Goal: Information Seeking & Learning: Learn about a topic

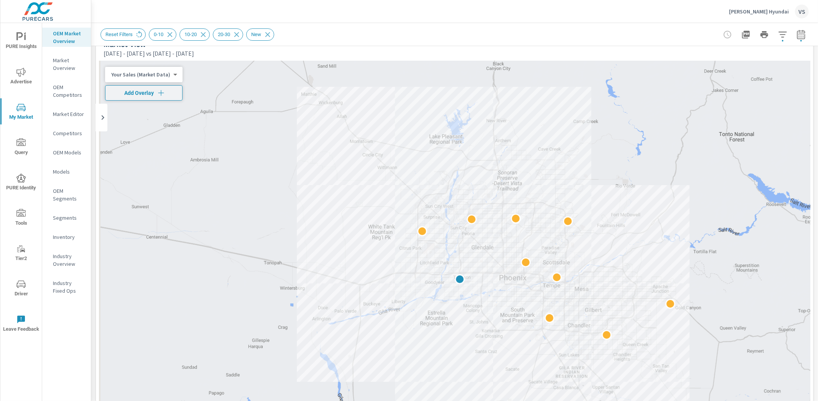
scroll to position [29, 0]
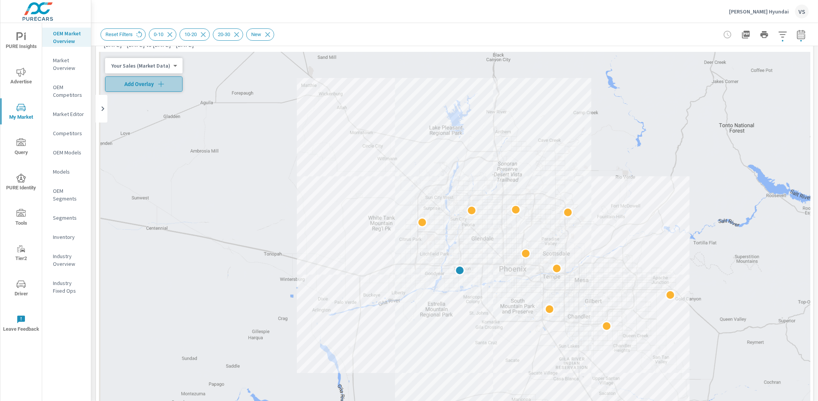
click at [157, 85] on icon "button" at bounding box center [161, 84] width 8 height 8
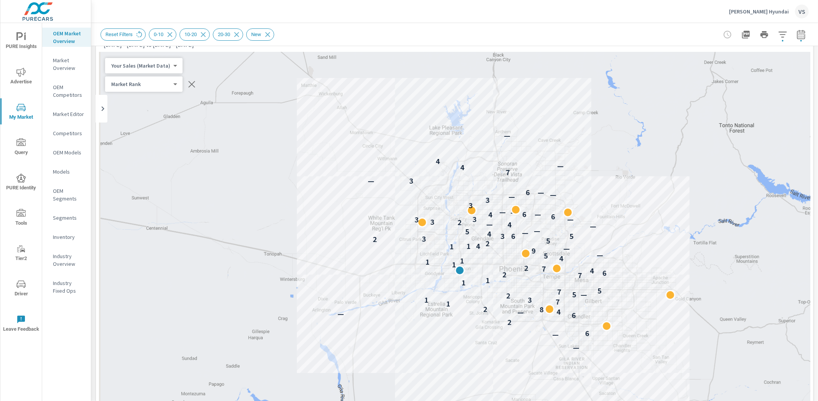
click at [188, 87] on icon "button" at bounding box center [191, 83] width 9 height 9
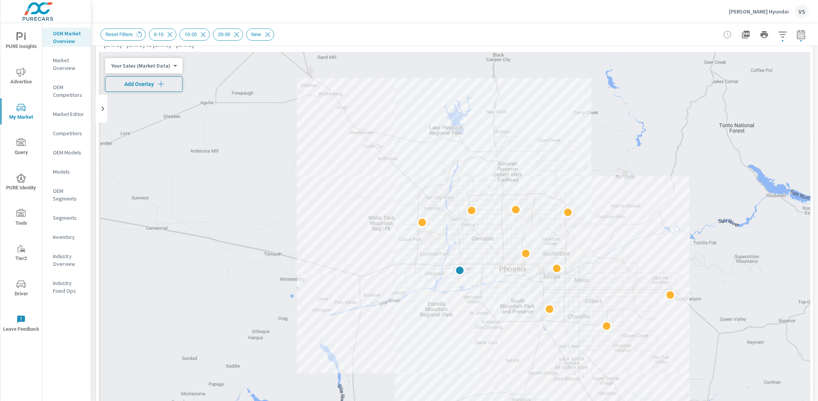
click at [139, 85] on span "Add Overlay" at bounding box center [144, 84] width 71 height 8
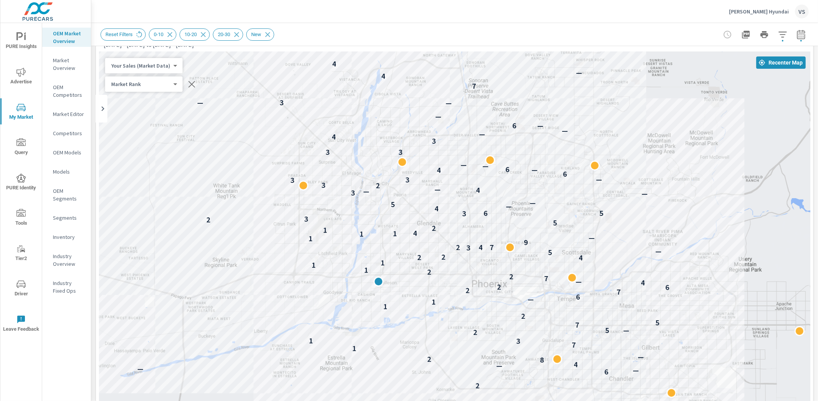
drag, startPoint x: 452, startPoint y: 198, endPoint x: 449, endPoint y: 222, distance: 24.4
click at [449, 222] on div "— — 6 2 6 — — — 4 8 2 — 1 7 3 1 2 5 — 7 5 2 1 1 — 6 7 2 6 2 4 — 7 2 2 1 1 1 4 2…" at bounding box center [455, 265] width 712 height 427
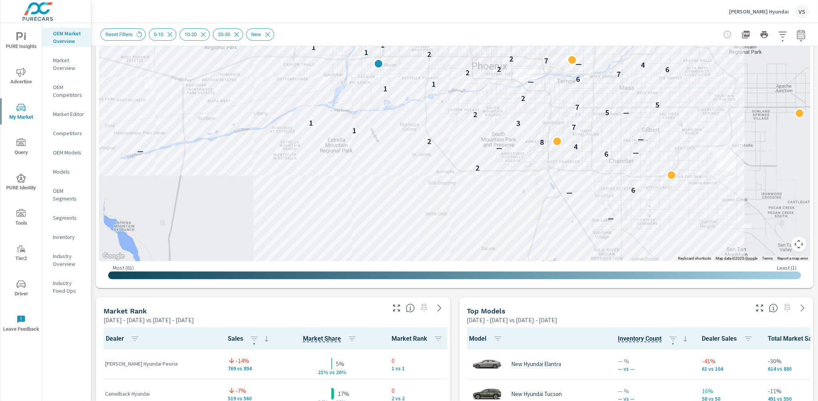
scroll to position [246, 0]
click at [755, 307] on icon "button" at bounding box center [759, 307] width 9 height 9
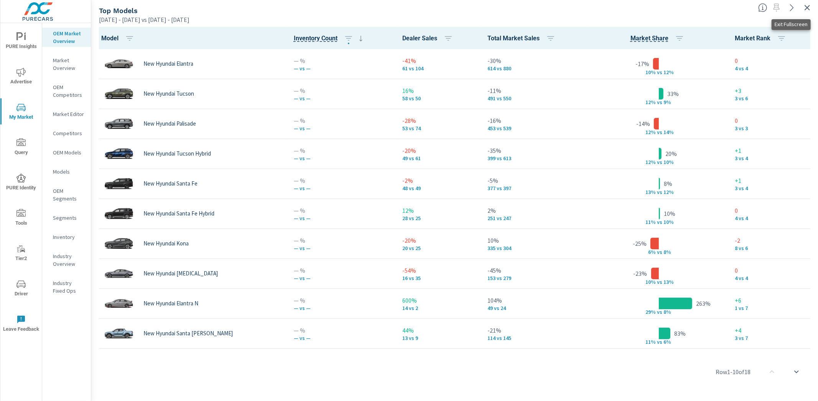
click at [811, 7] on icon "button" at bounding box center [807, 7] width 9 height 9
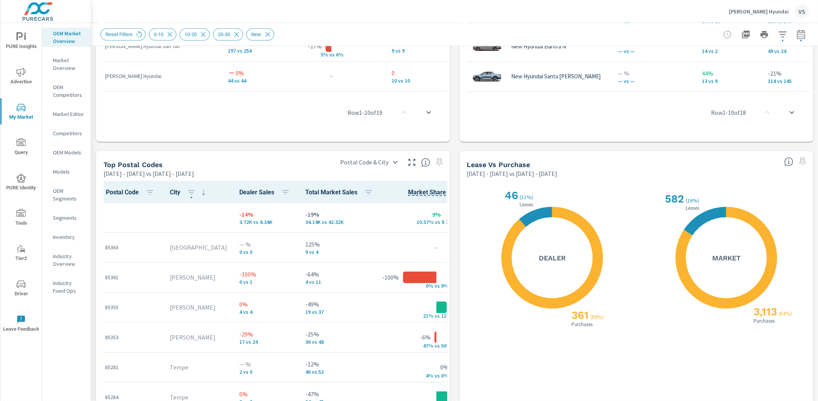
scroll to position [801, 0]
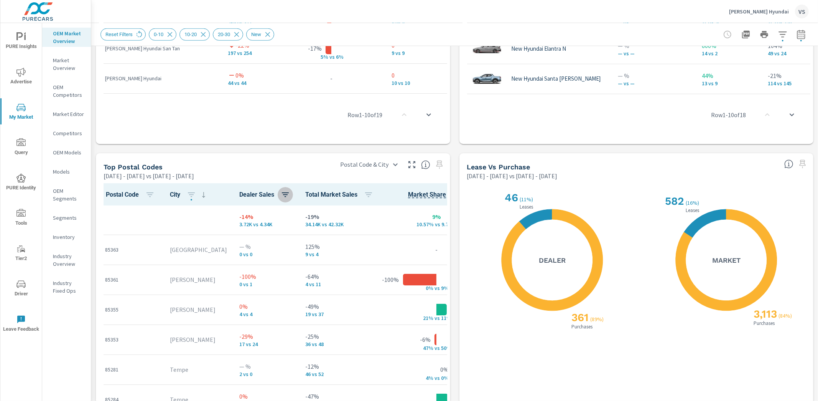
click at [282, 193] on icon "button" at bounding box center [285, 194] width 7 height 5
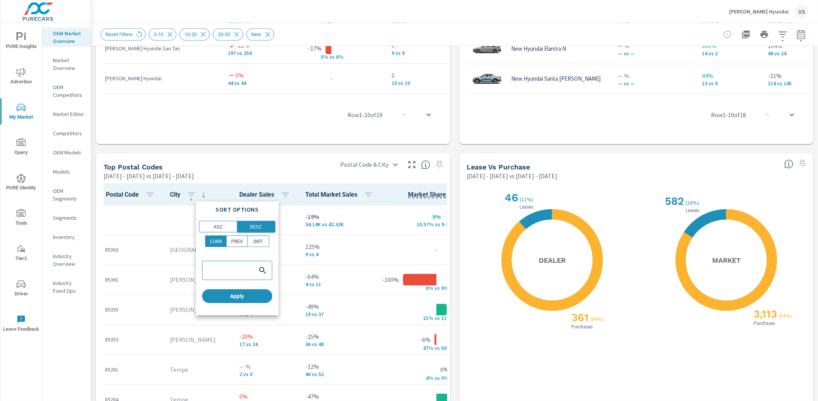
click at [270, 225] on span "DESC" at bounding box center [256, 227] width 33 height 8
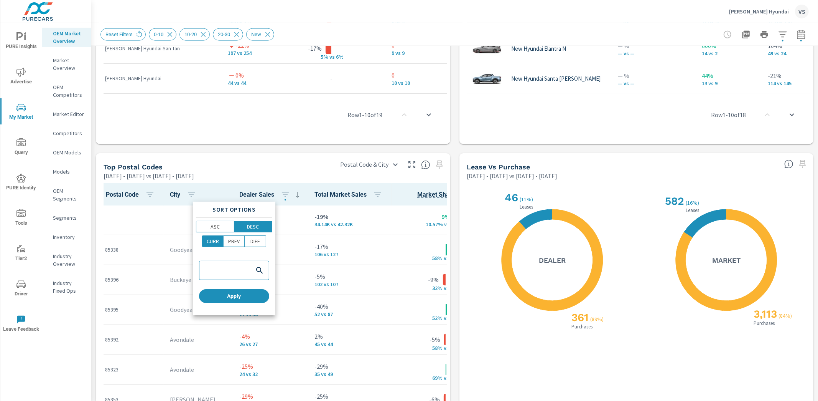
click at [449, 193] on div at bounding box center [409, 200] width 818 height 401
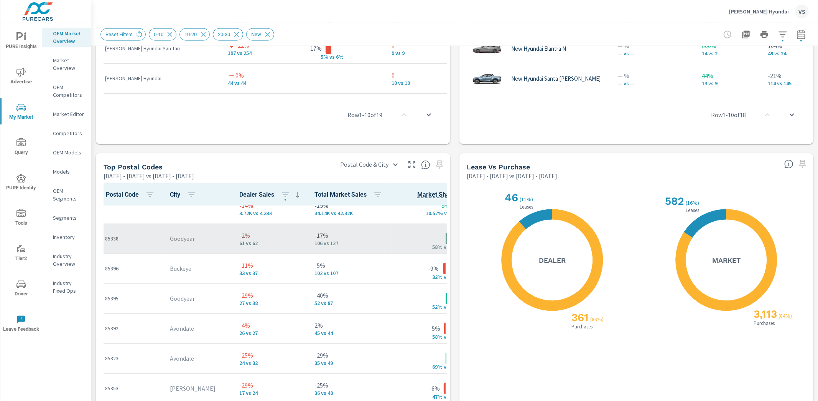
scroll to position [20, 0]
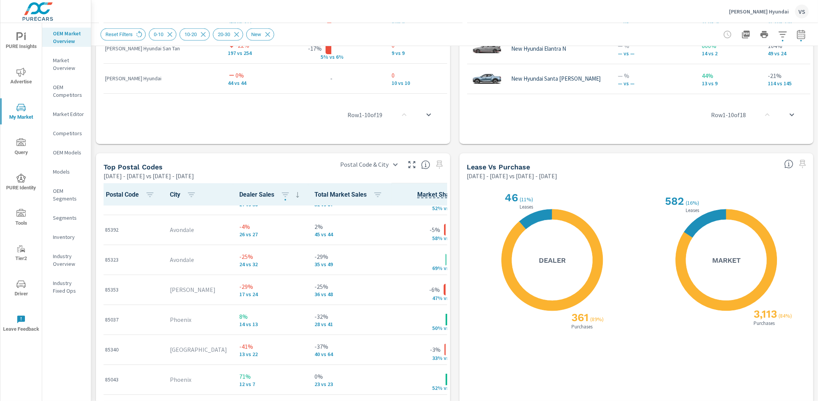
scroll to position [110, 0]
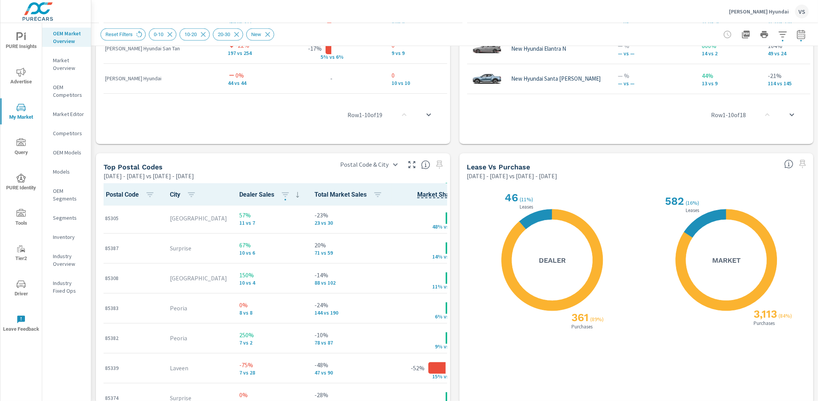
scroll to position [300, 0]
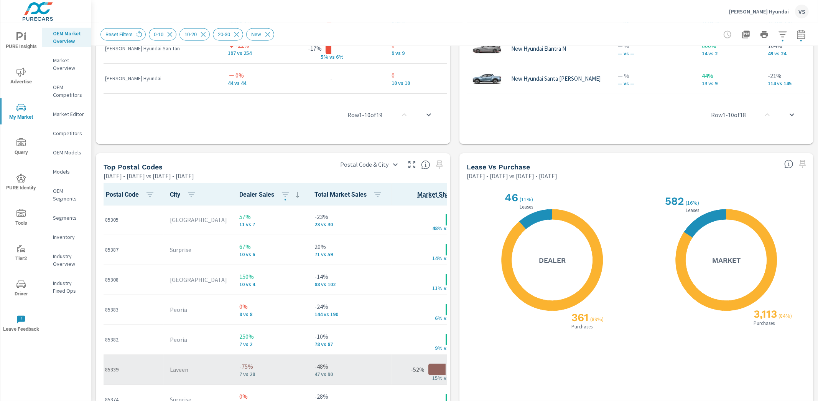
click at [272, 371] on p "7 vs 28" at bounding box center [270, 374] width 63 height 6
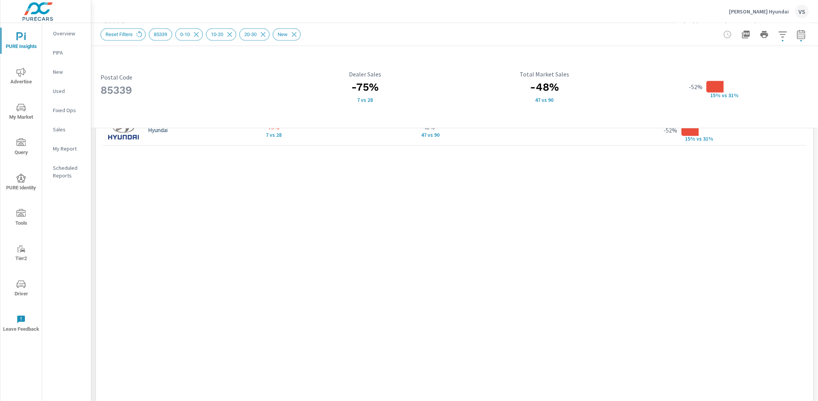
scroll to position [630, 0]
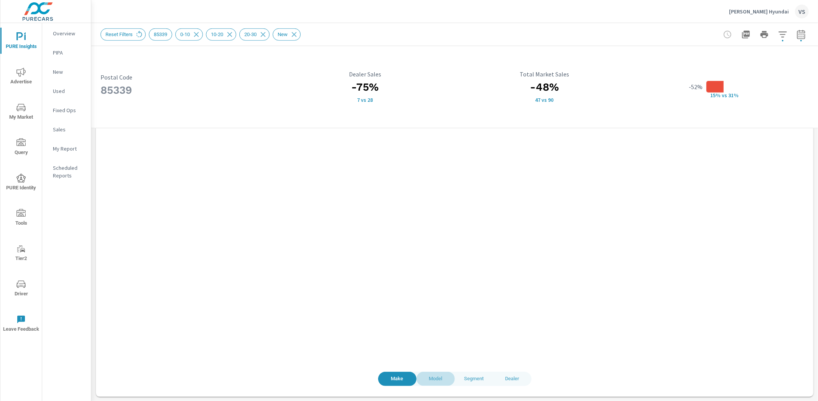
click at [427, 381] on span "Model" at bounding box center [435, 378] width 29 height 9
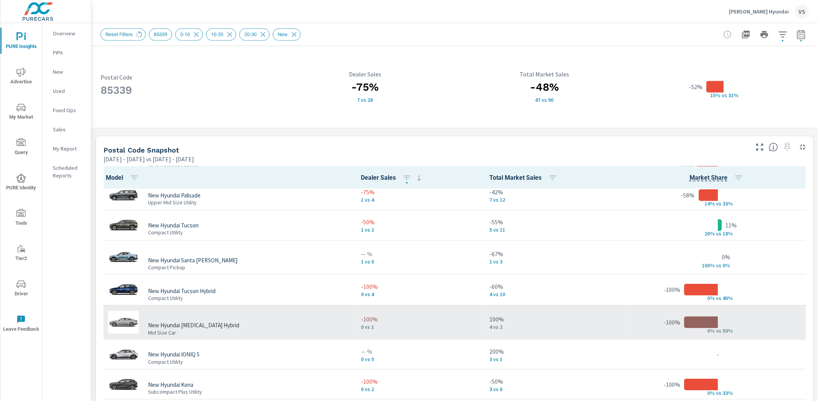
scroll to position [81, 0]
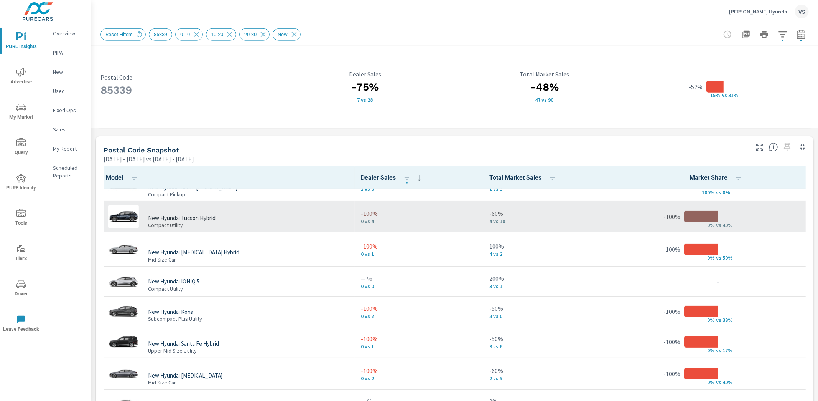
scroll to position [143, 0]
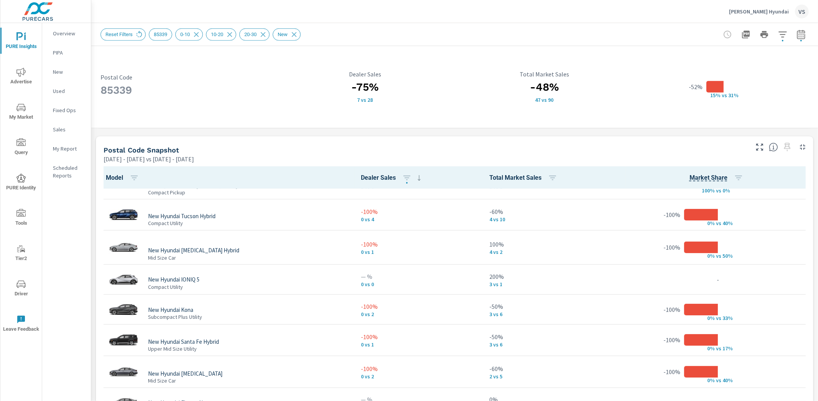
scroll to position [630, 0]
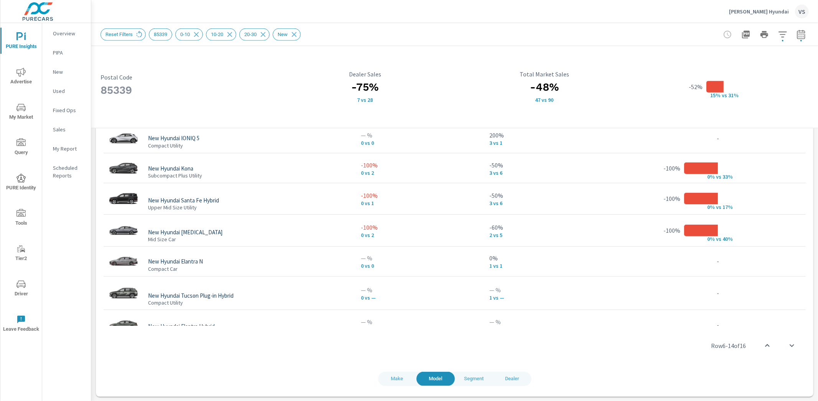
click at [510, 376] on span "Dealer" at bounding box center [512, 378] width 29 height 9
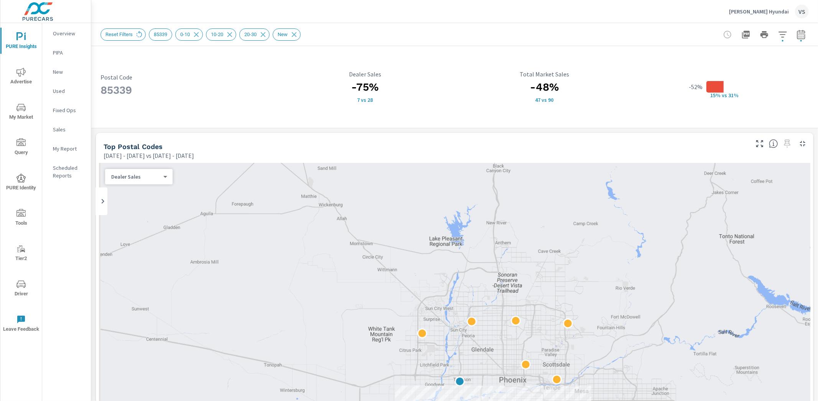
click at [29, 113] on span "My Market" at bounding box center [21, 112] width 37 height 19
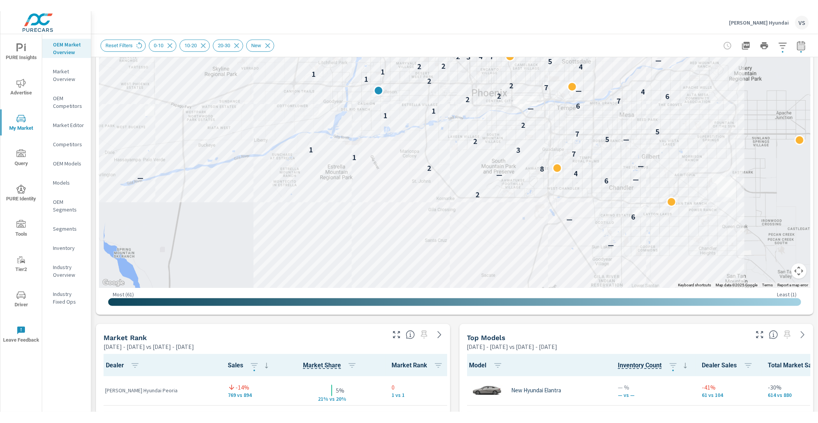
scroll to position [100, 0]
